Goal: Browse casually

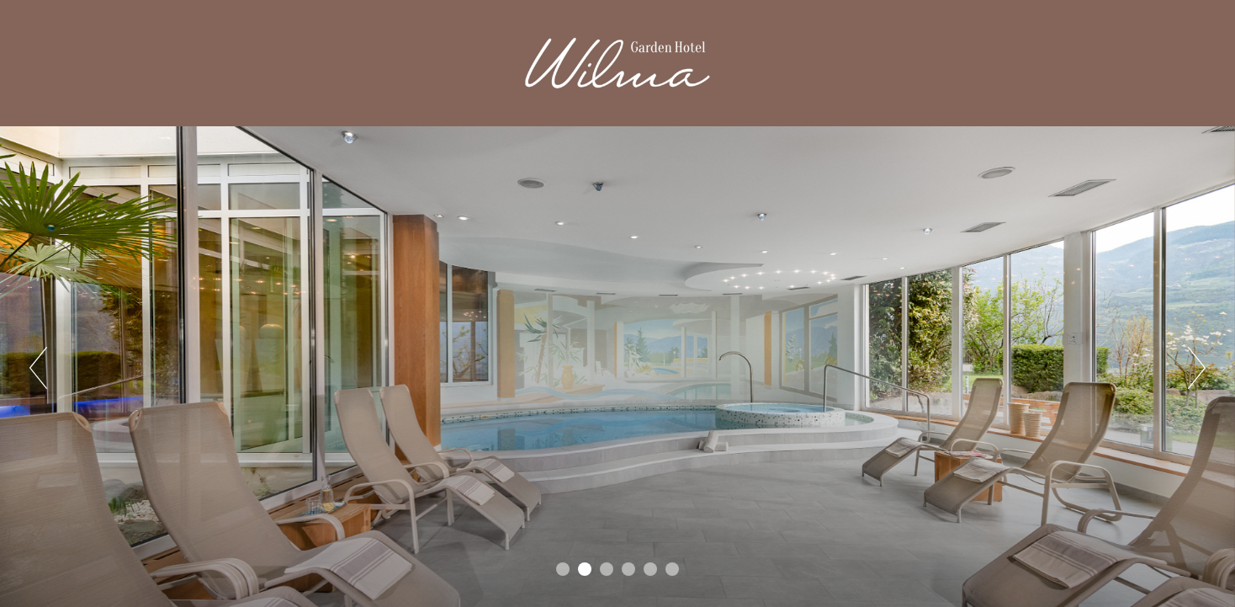
click at [1199, 362] on button "Next" at bounding box center [1197, 368] width 18 height 42
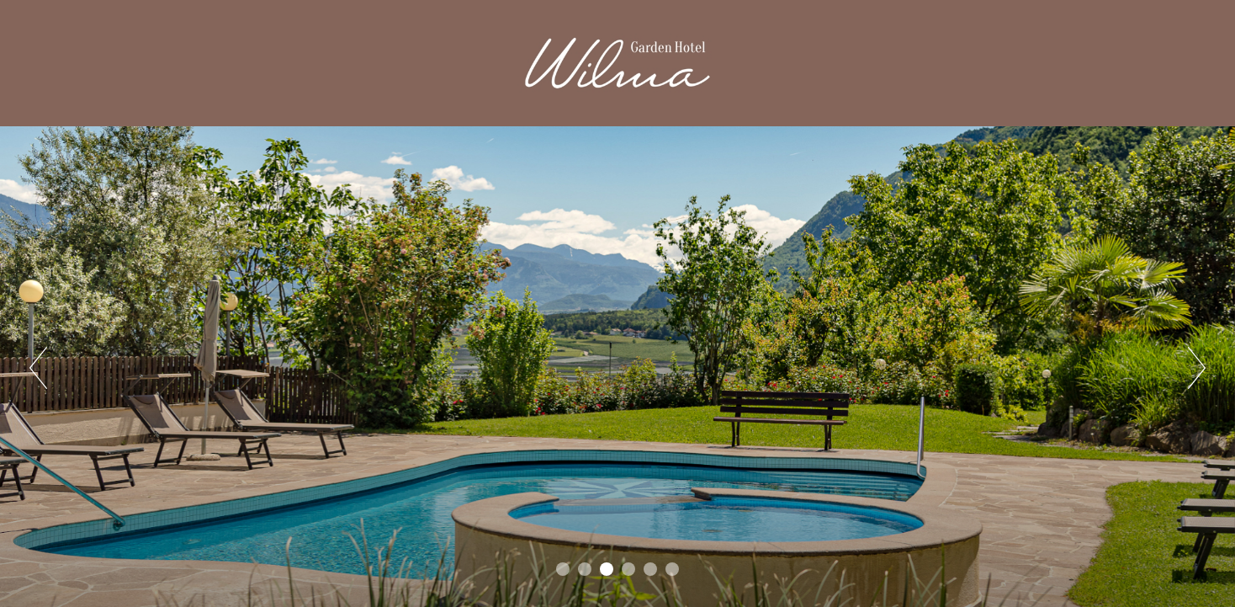
click at [1199, 362] on button "Next" at bounding box center [1197, 368] width 18 height 42
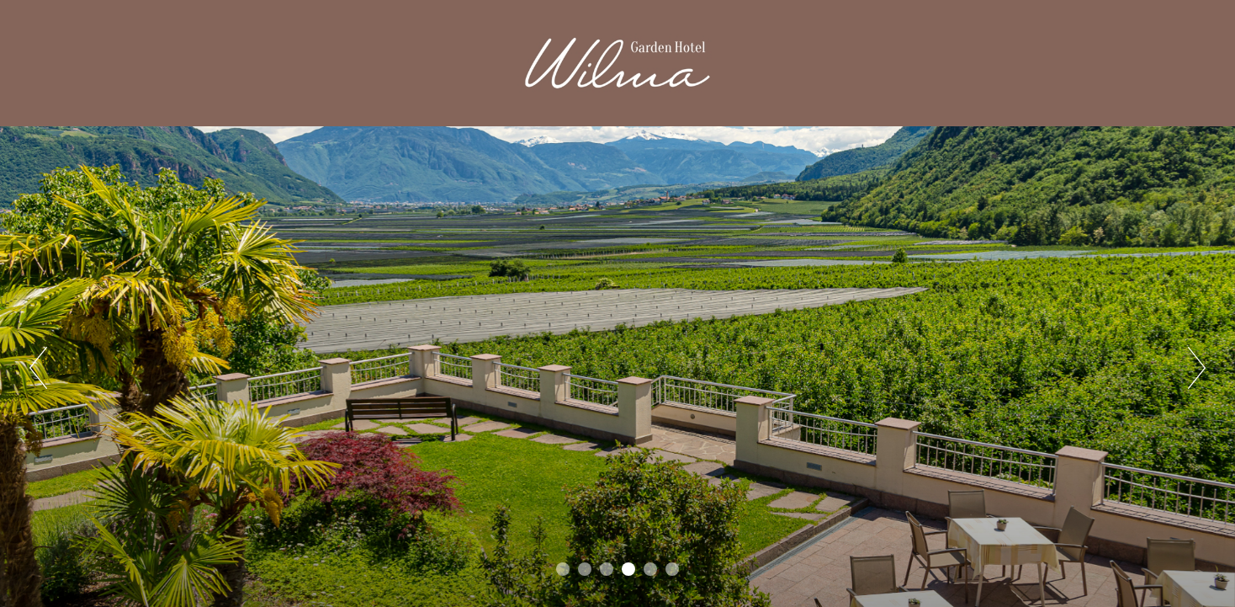
click at [1199, 362] on button "Next" at bounding box center [1197, 368] width 18 height 42
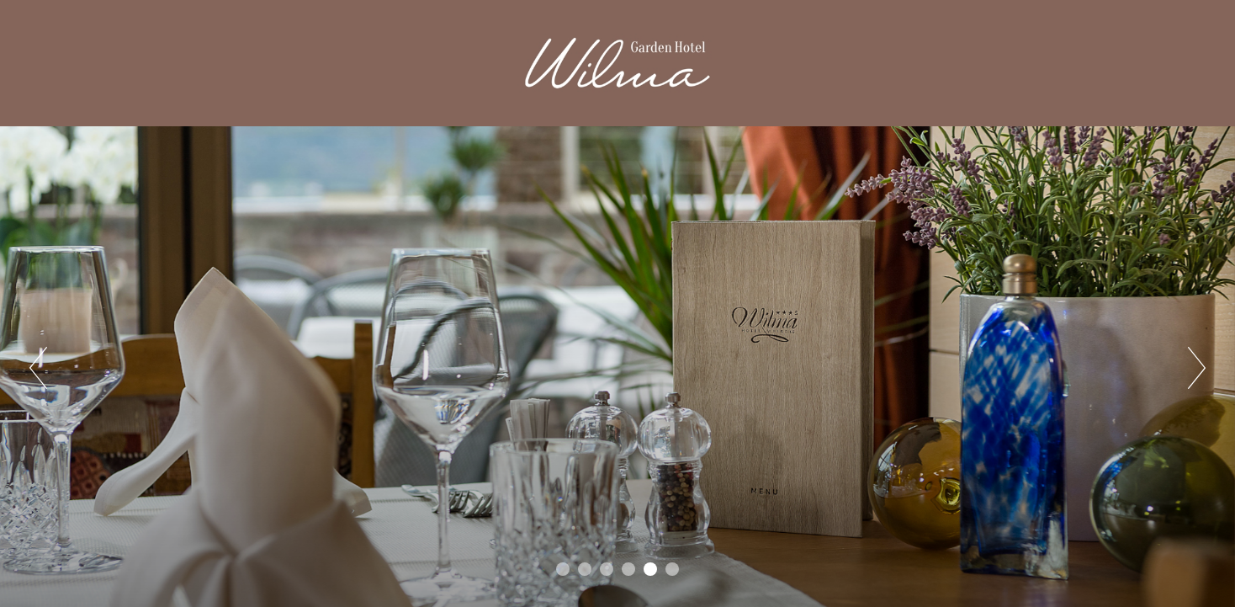
click at [1199, 362] on button "Next" at bounding box center [1197, 368] width 18 height 42
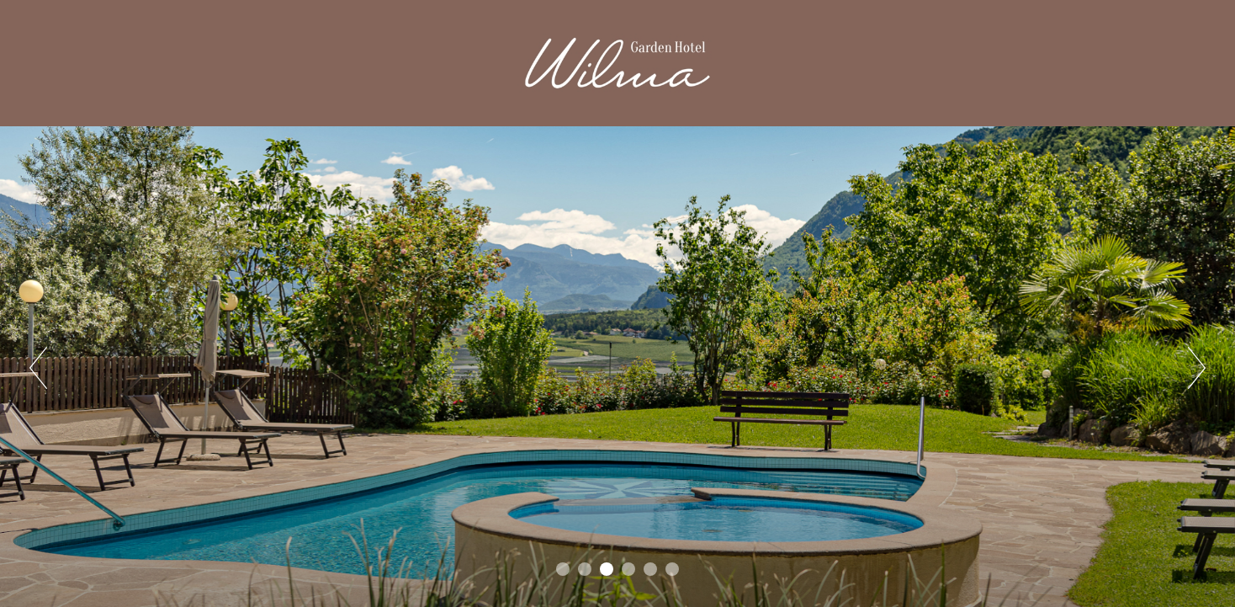
click at [1199, 379] on button "Next" at bounding box center [1197, 368] width 18 height 42
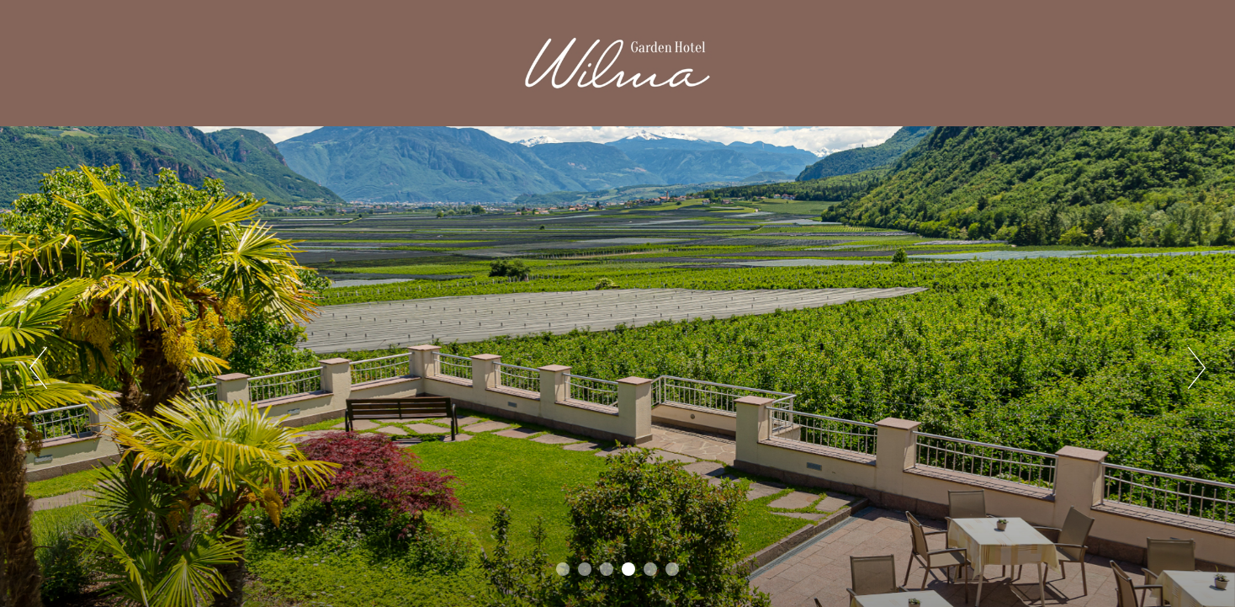
click at [1199, 379] on button "Next" at bounding box center [1197, 368] width 18 height 42
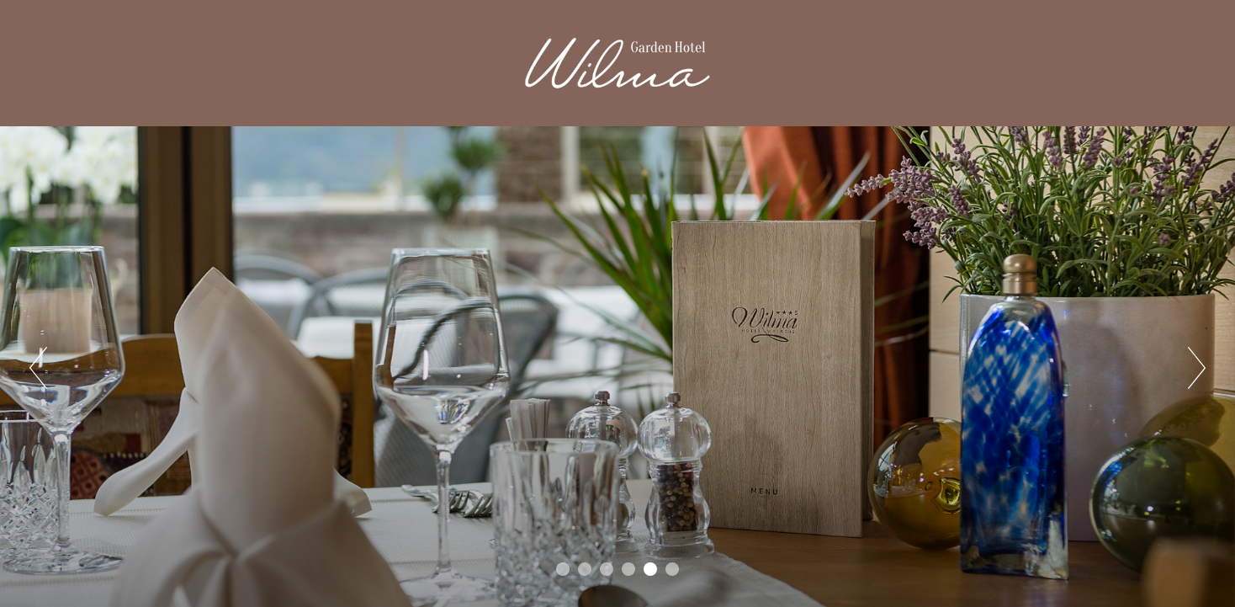
click at [1199, 379] on button "Next" at bounding box center [1197, 368] width 18 height 42
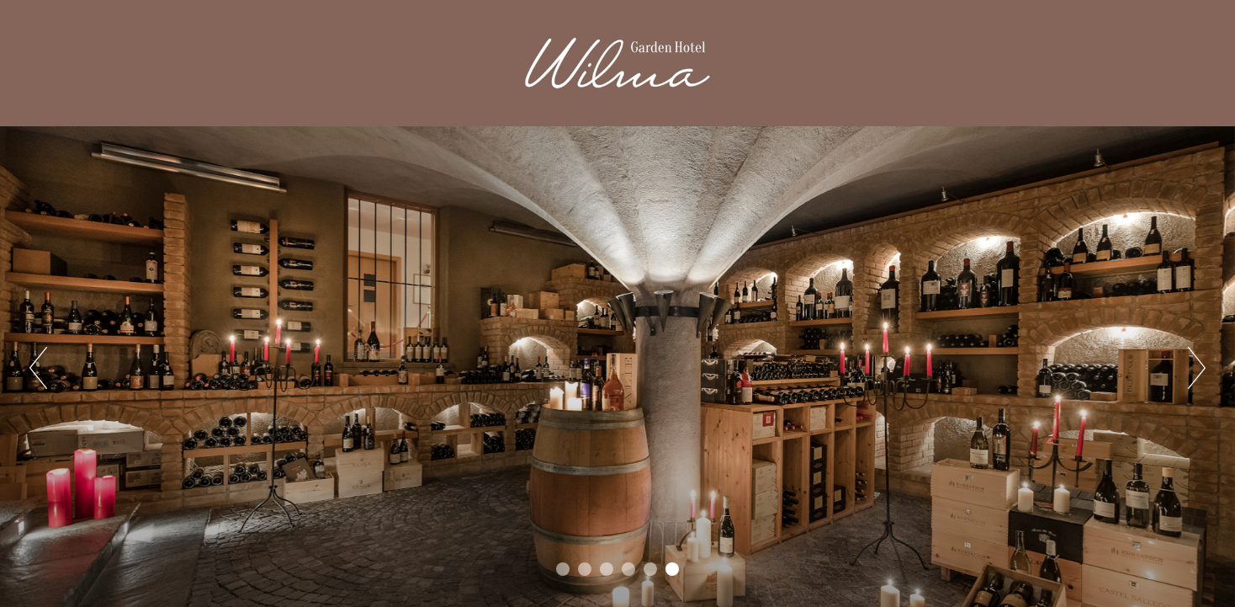
click at [1199, 379] on button "Next" at bounding box center [1197, 368] width 18 height 42
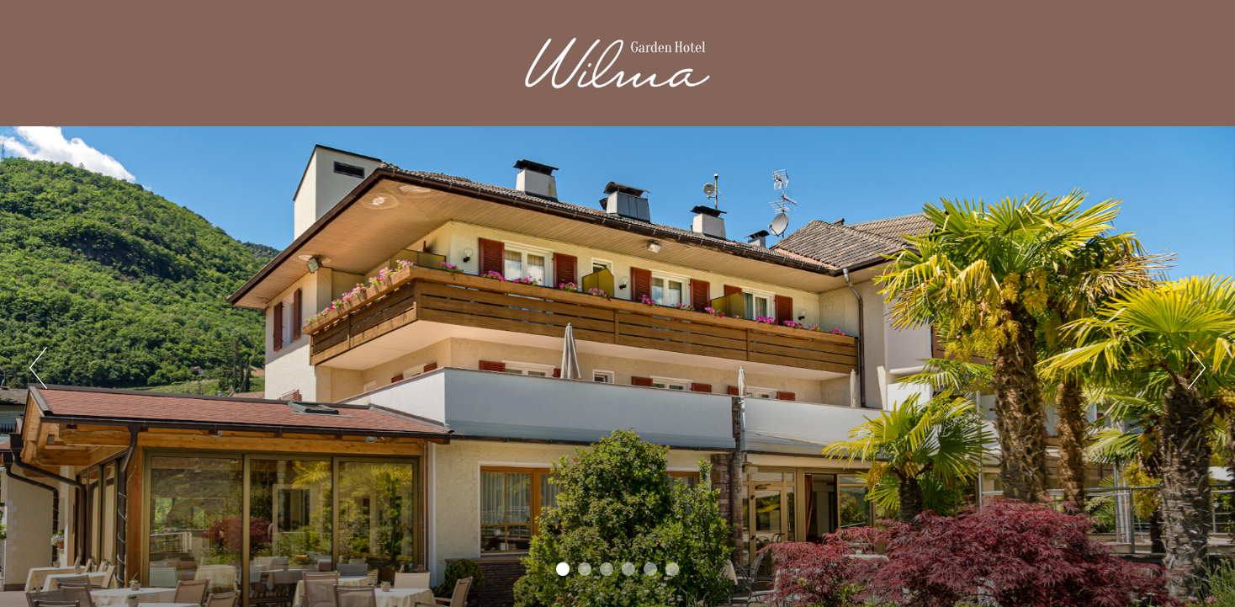
click at [1199, 379] on button "Next" at bounding box center [1197, 368] width 18 height 42
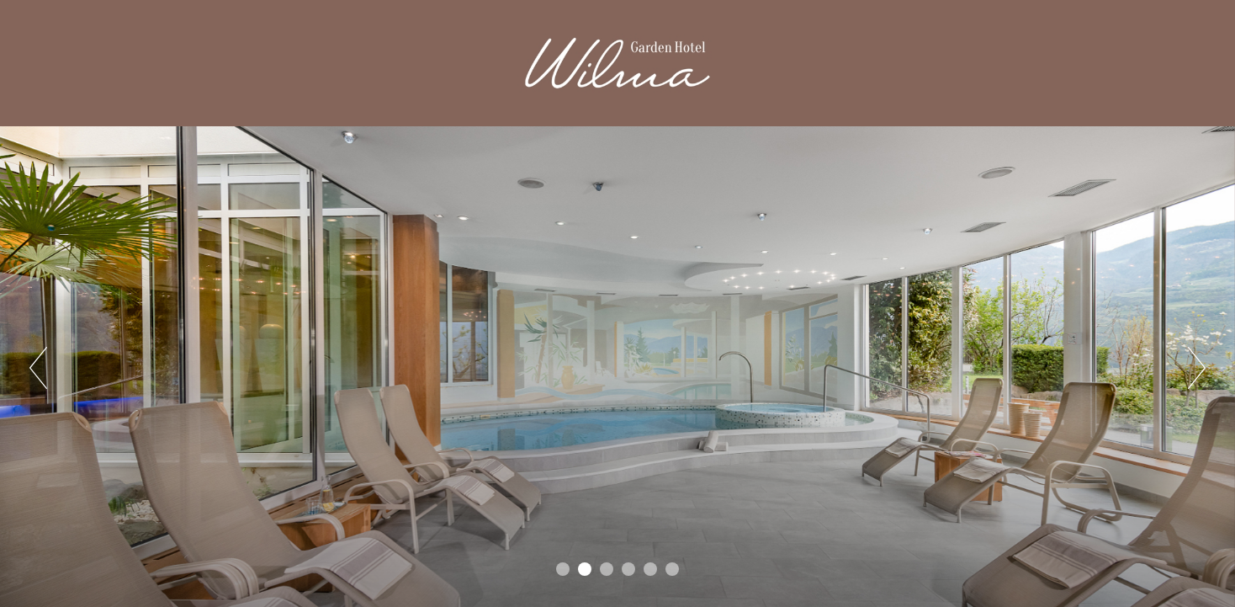
click at [1199, 379] on button "Next" at bounding box center [1197, 368] width 18 height 42
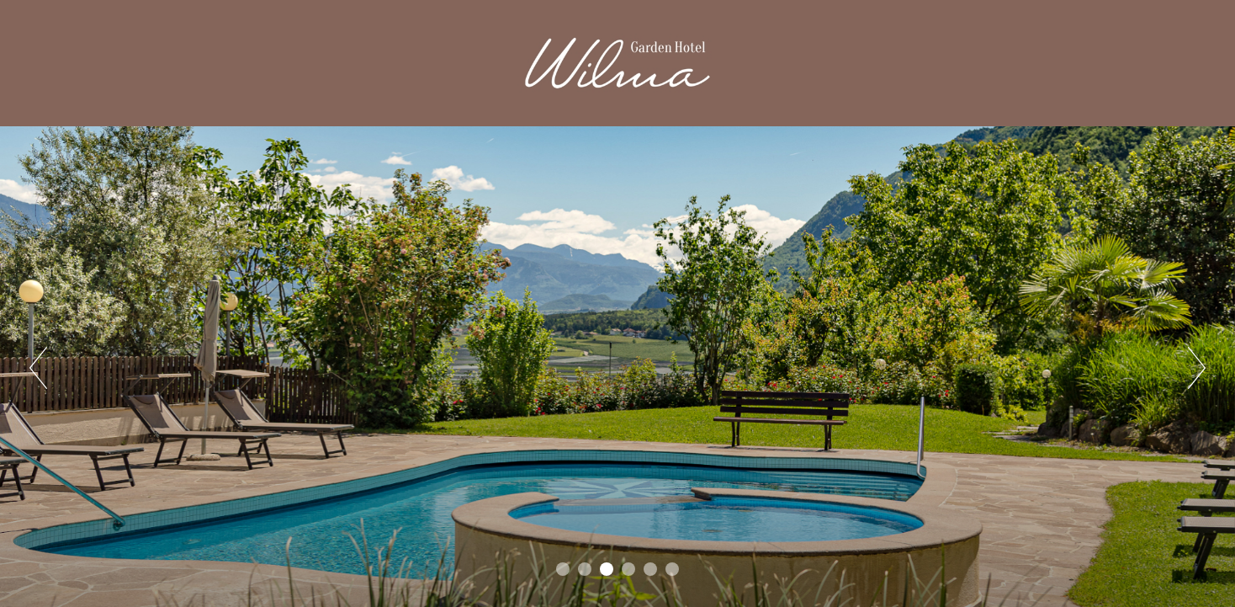
click at [1199, 379] on button "Next" at bounding box center [1197, 368] width 18 height 42
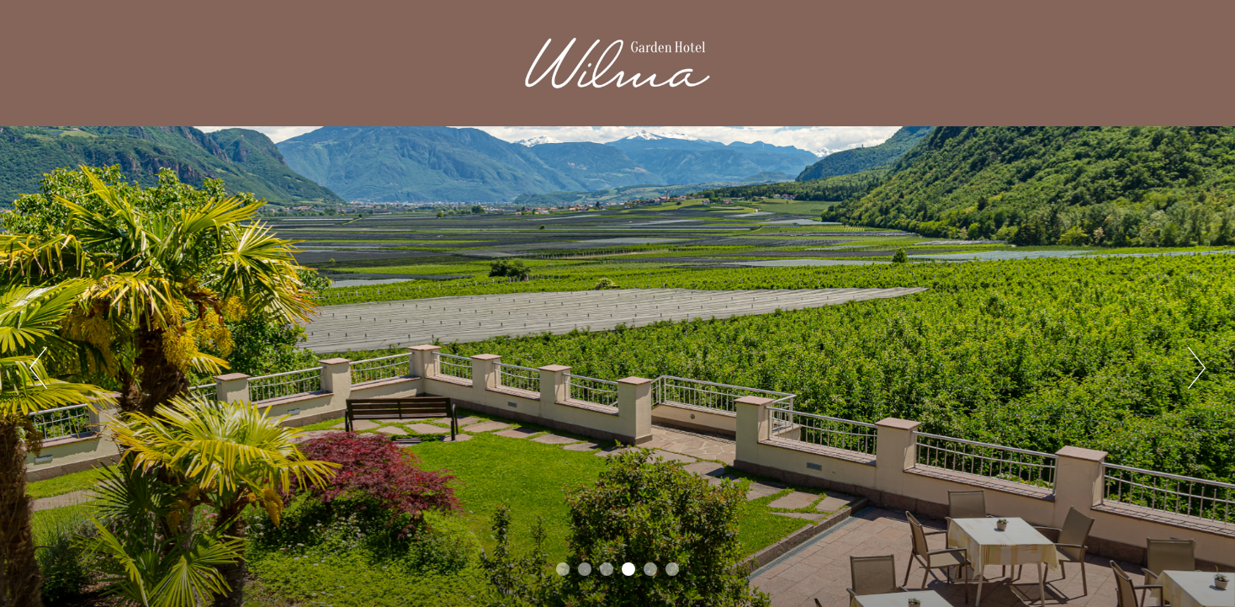
click at [1199, 379] on button "Next" at bounding box center [1197, 368] width 18 height 42
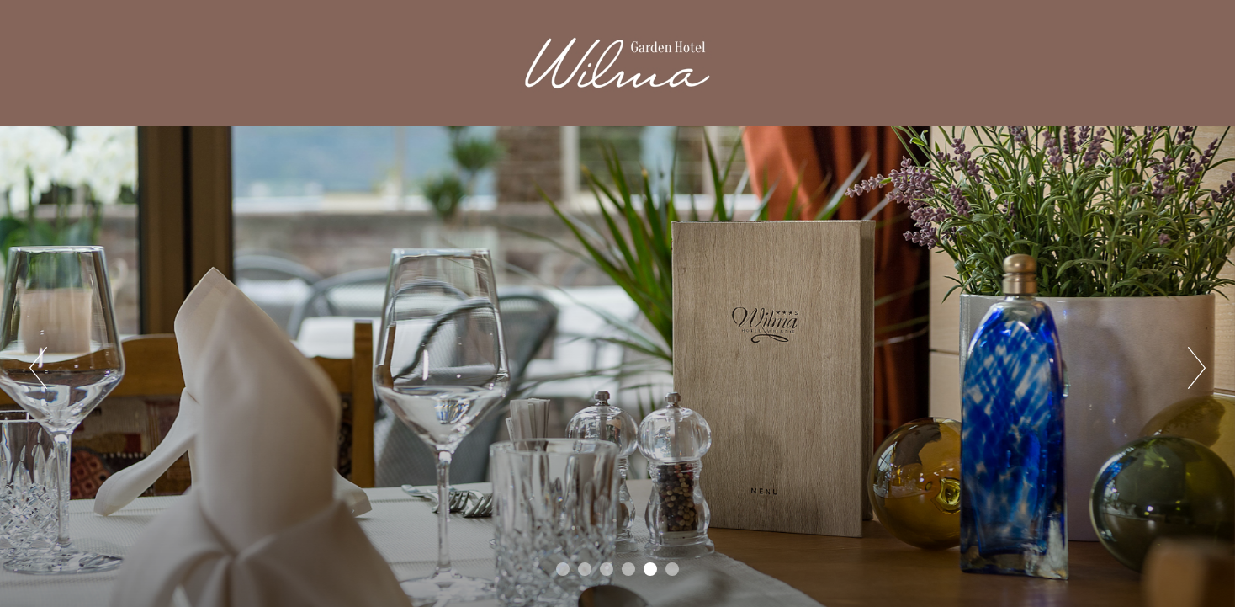
click at [1199, 379] on button "Next" at bounding box center [1197, 368] width 18 height 42
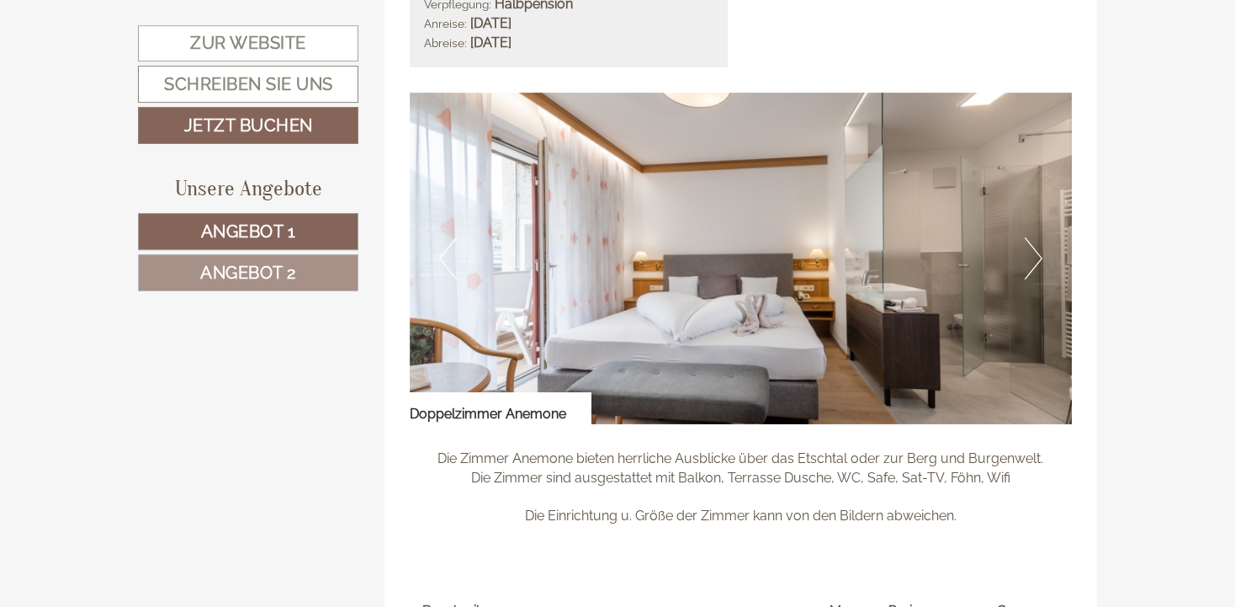
scroll to position [1060, 0]
click at [1041, 277] on button "Next" at bounding box center [1034, 257] width 18 height 42
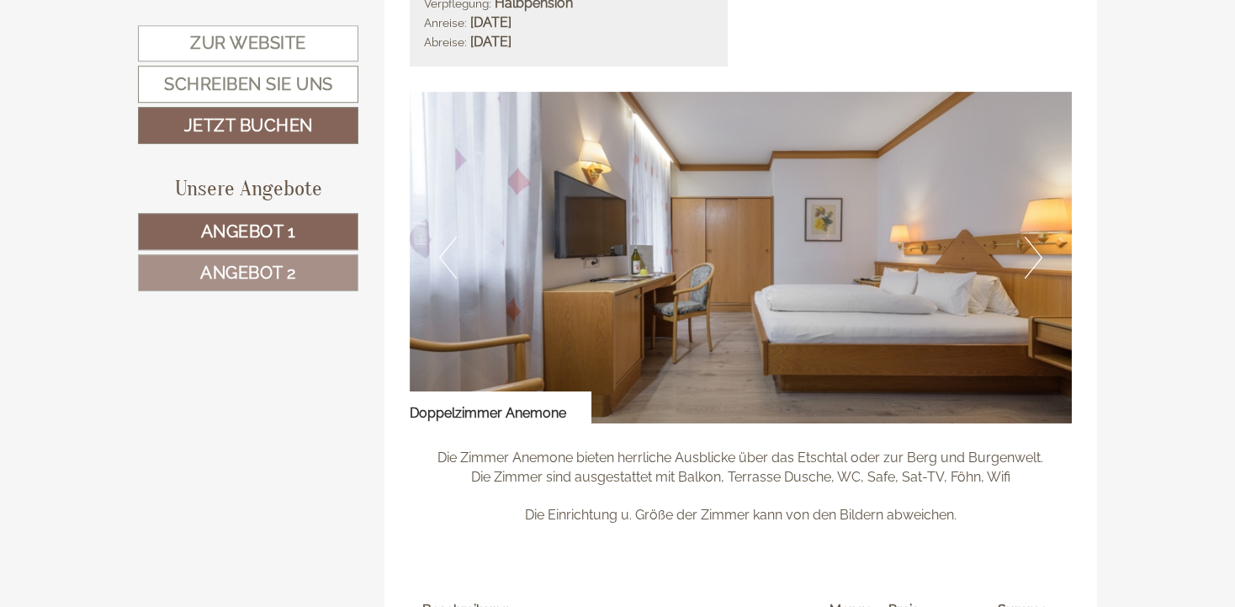
click at [1041, 277] on button "Next" at bounding box center [1034, 257] width 18 height 42
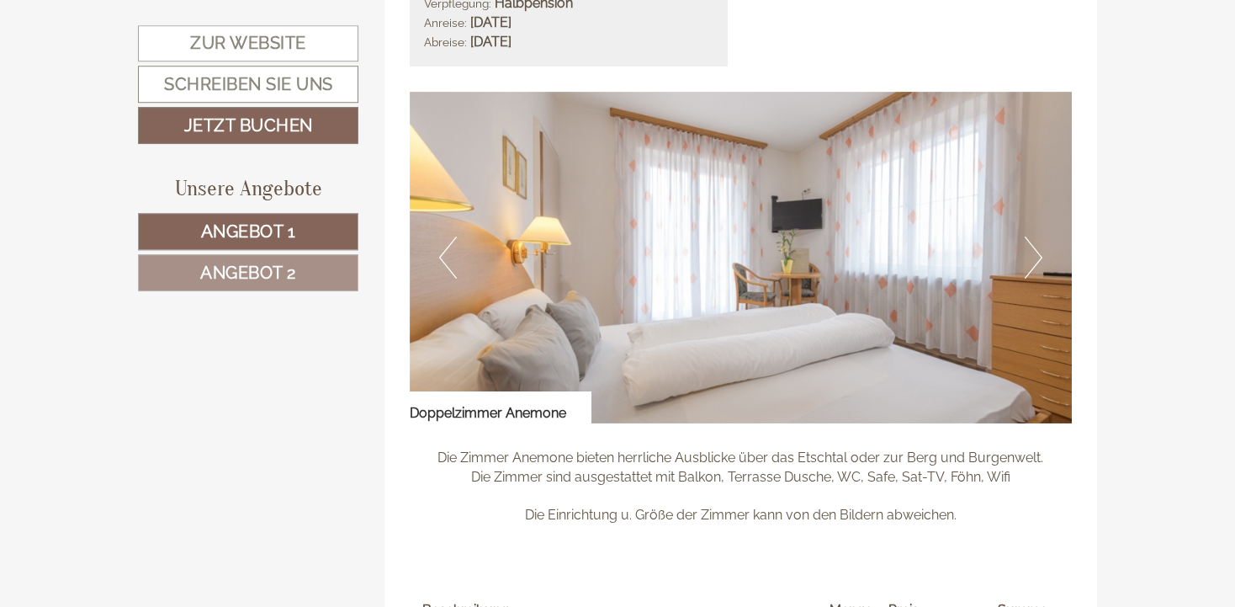
click at [1041, 277] on button "Next" at bounding box center [1034, 257] width 18 height 42
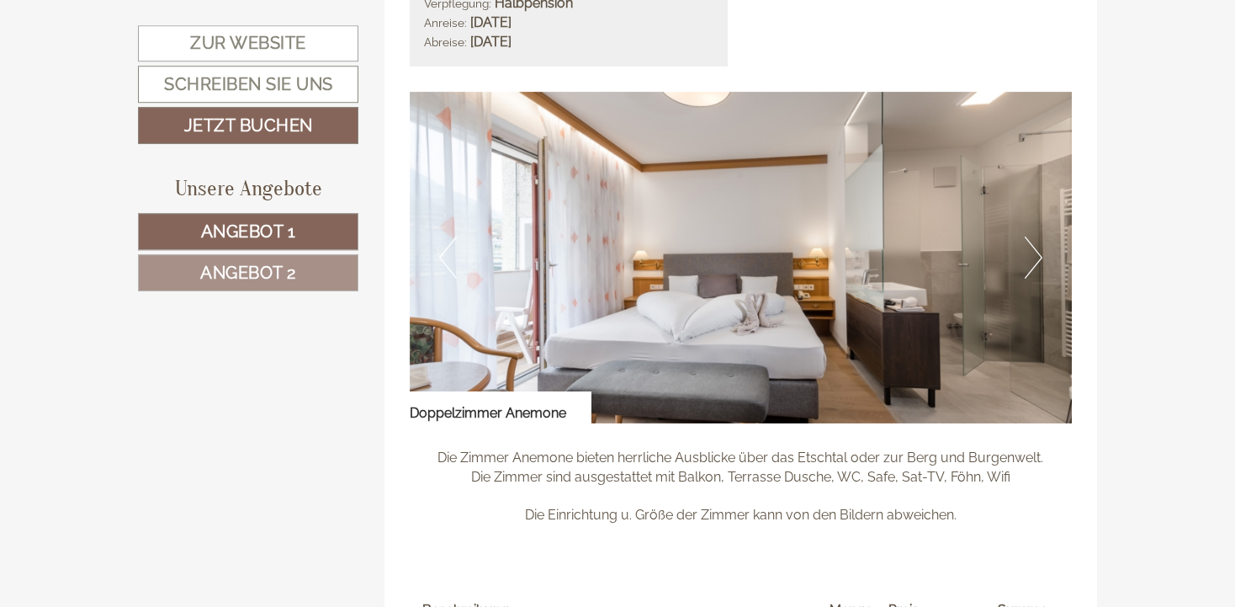
click at [1041, 277] on button "Next" at bounding box center [1034, 257] width 18 height 42
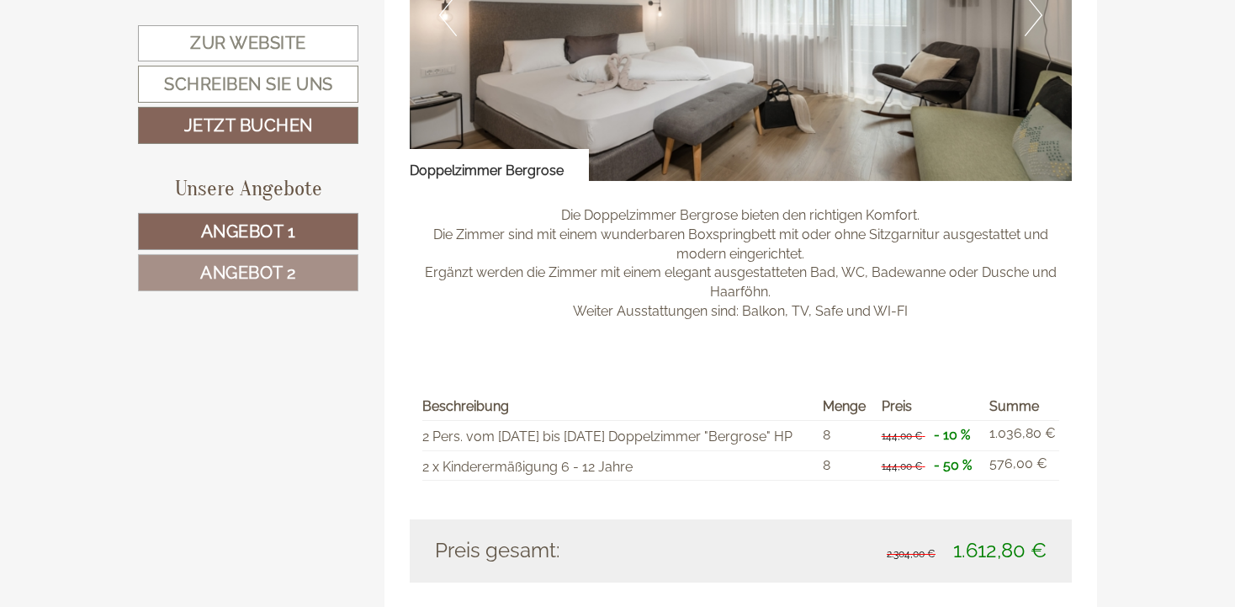
scroll to position [2125, 0]
